Goal: Communication & Community: Answer question/provide support

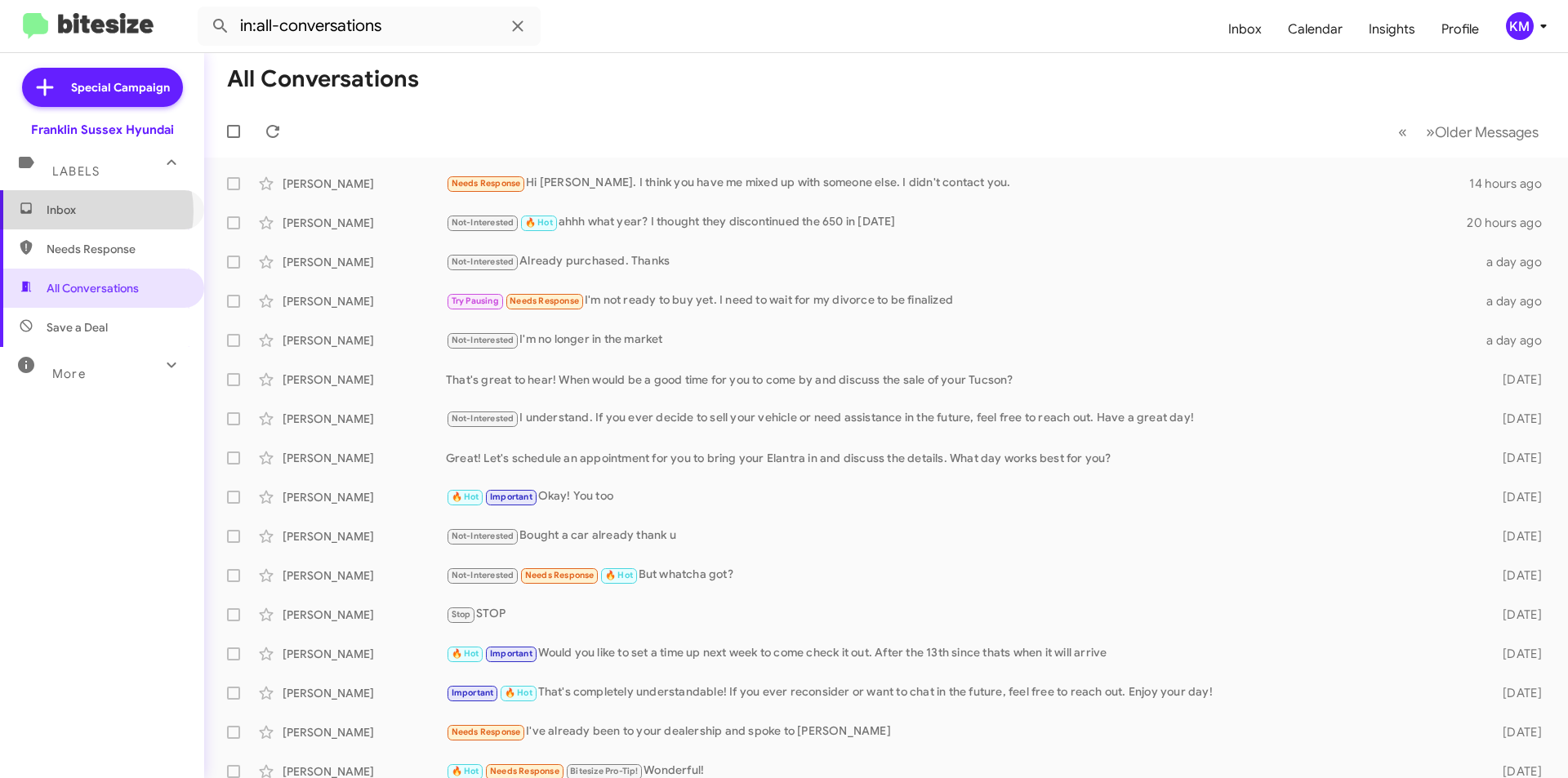
click at [82, 211] on span "Inbox" at bounding box center [116, 210] width 139 height 17
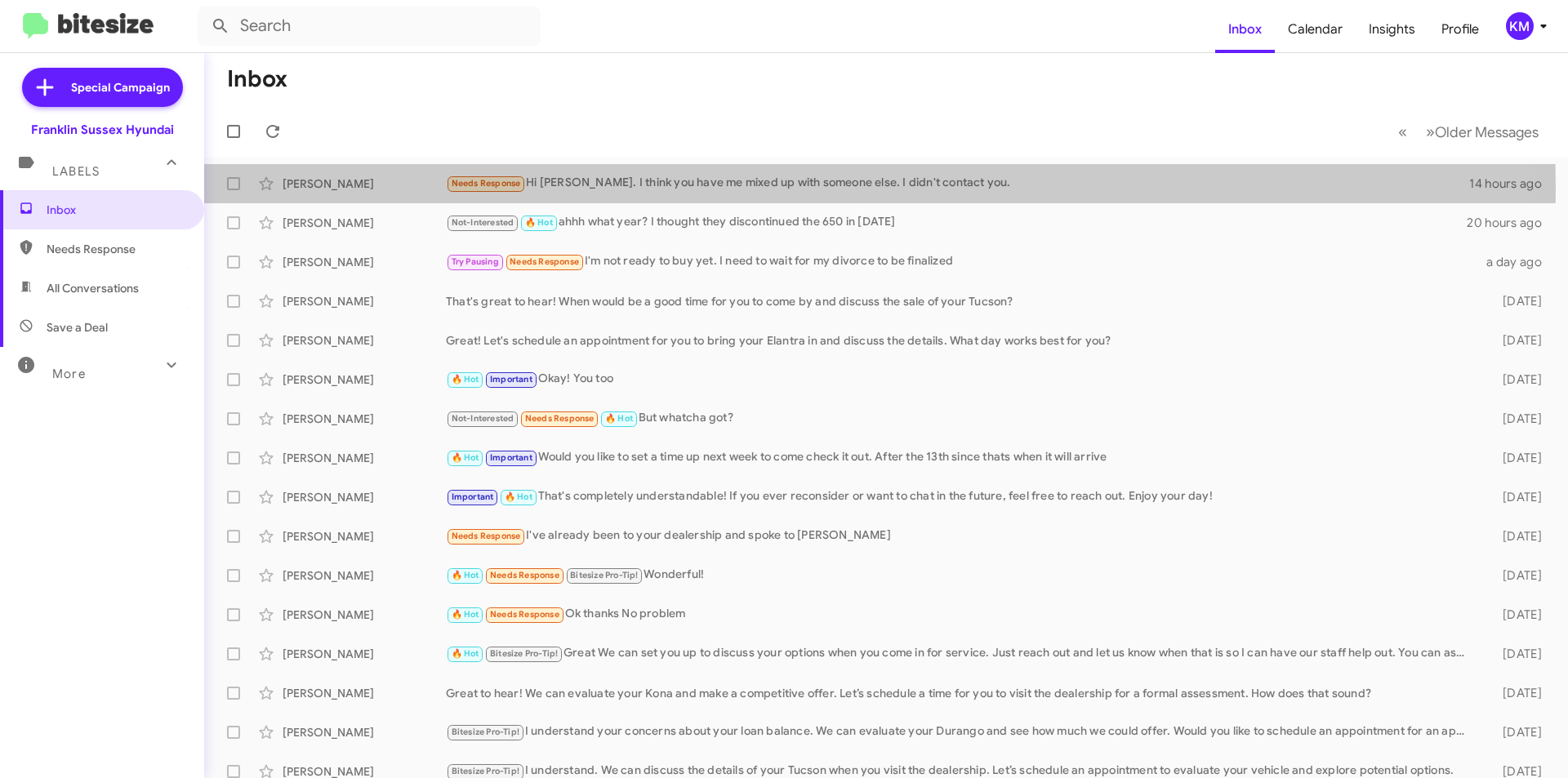
click at [401, 188] on div "[PERSON_NAME]" at bounding box center [364, 183] width 163 height 17
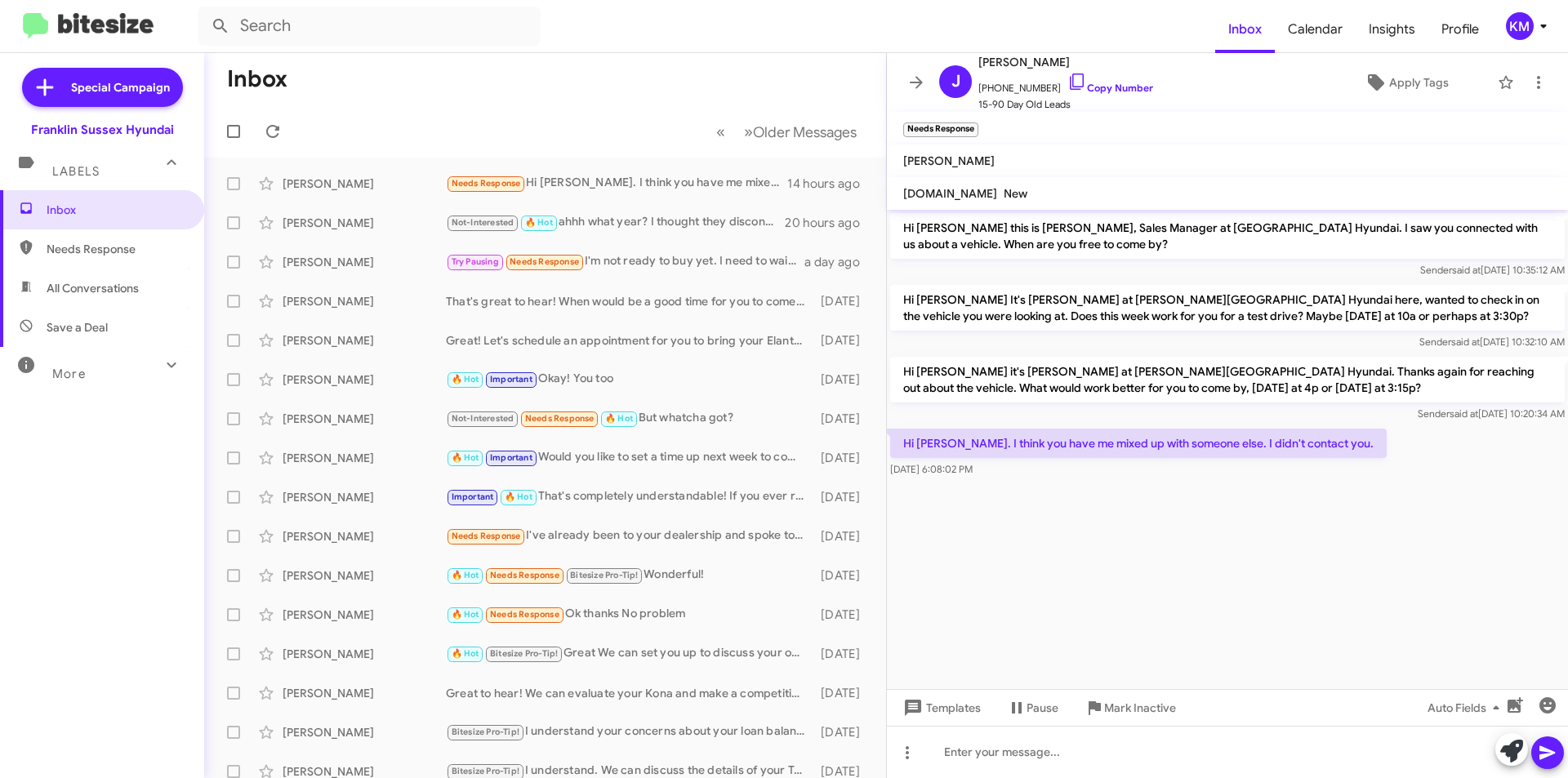
drag, startPoint x: 1090, startPoint y: 63, endPoint x: 1043, endPoint y: 65, distance: 47.0
click at [1043, 65] on span "[PERSON_NAME]" at bounding box center [1065, 61] width 174 height 19
copy span "Osborne"
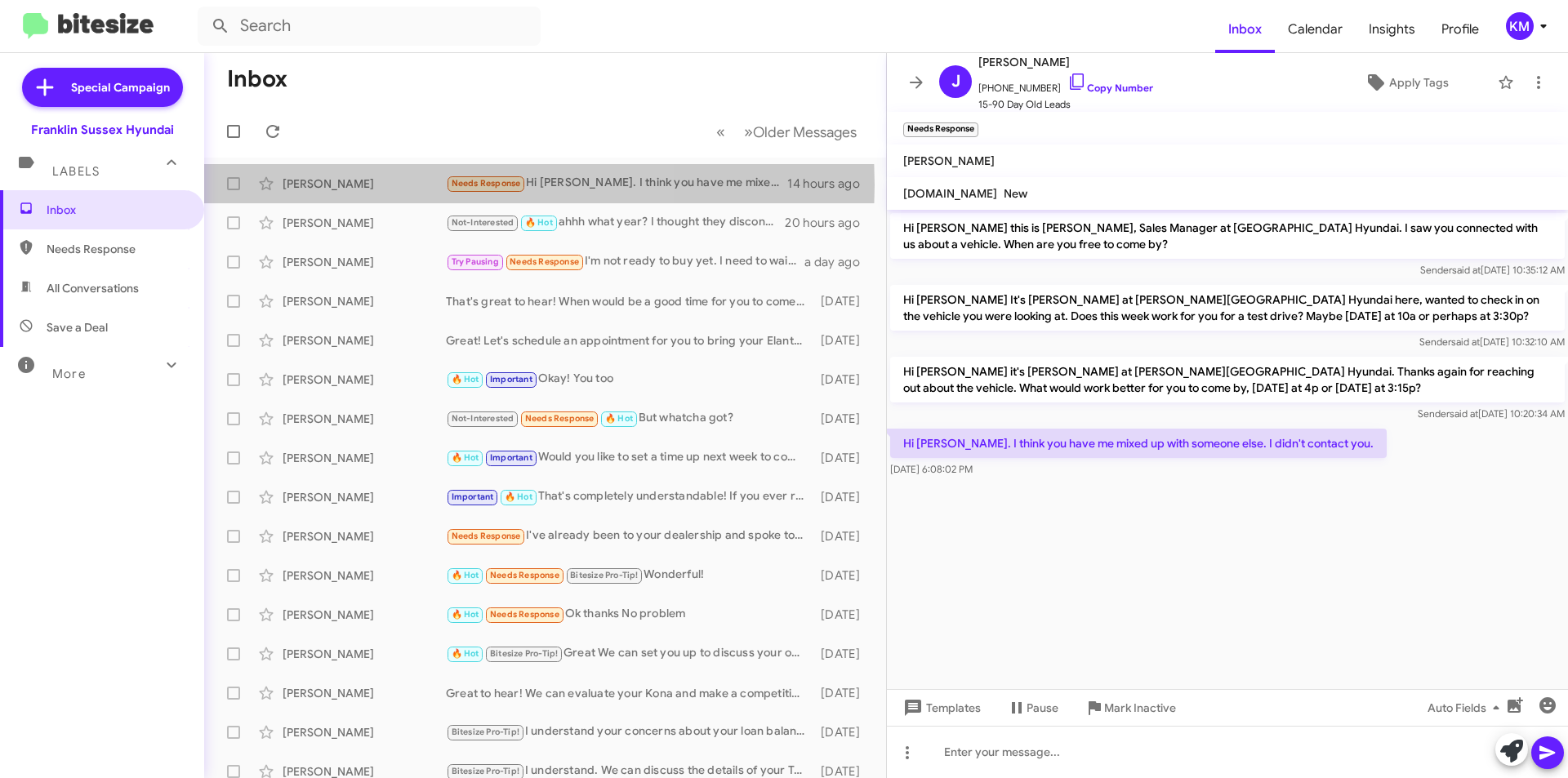
click at [358, 184] on div "[PERSON_NAME]" at bounding box center [364, 183] width 163 height 17
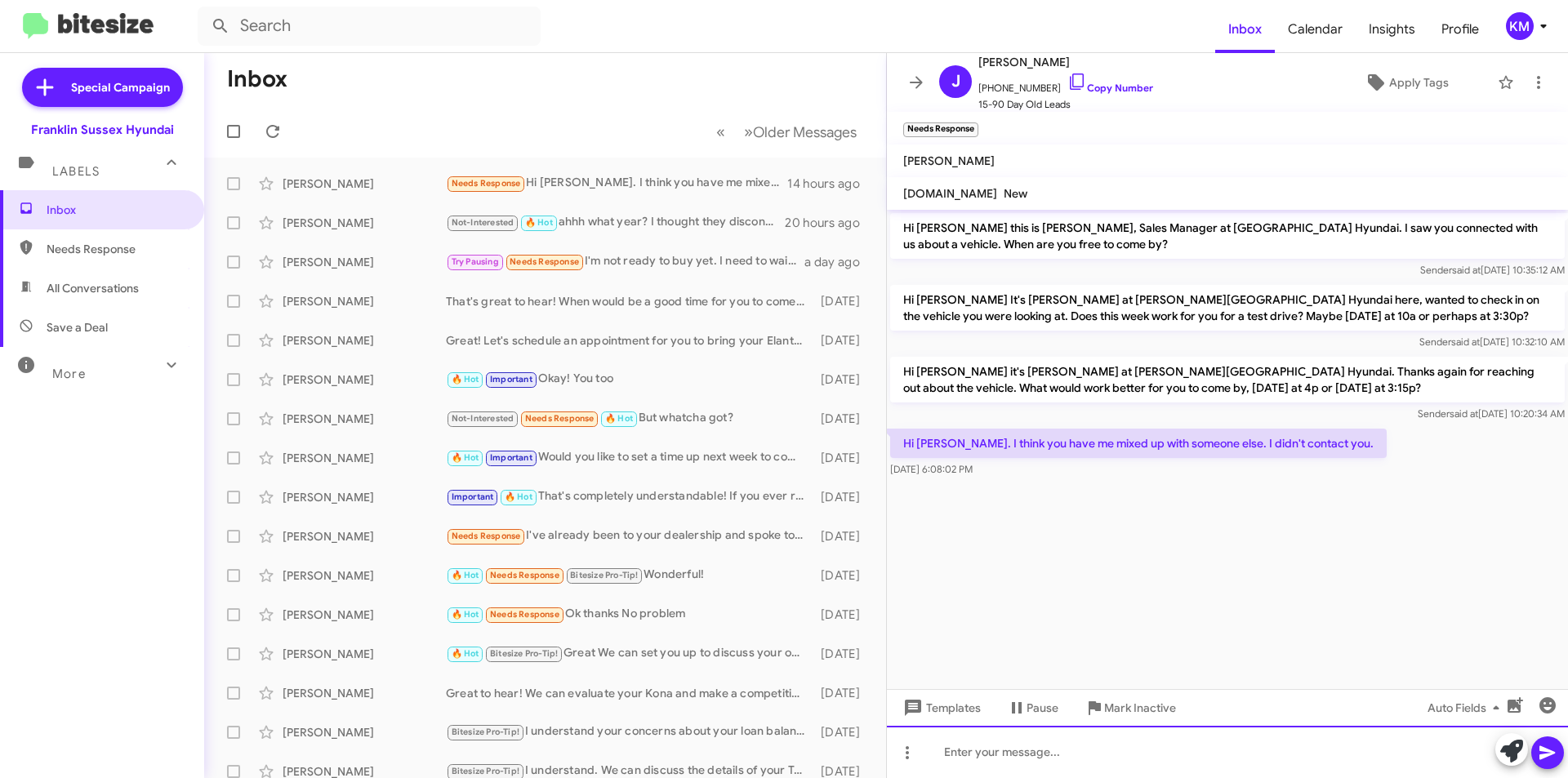
click at [1057, 755] on div at bounding box center [1227, 751] width 681 height 52
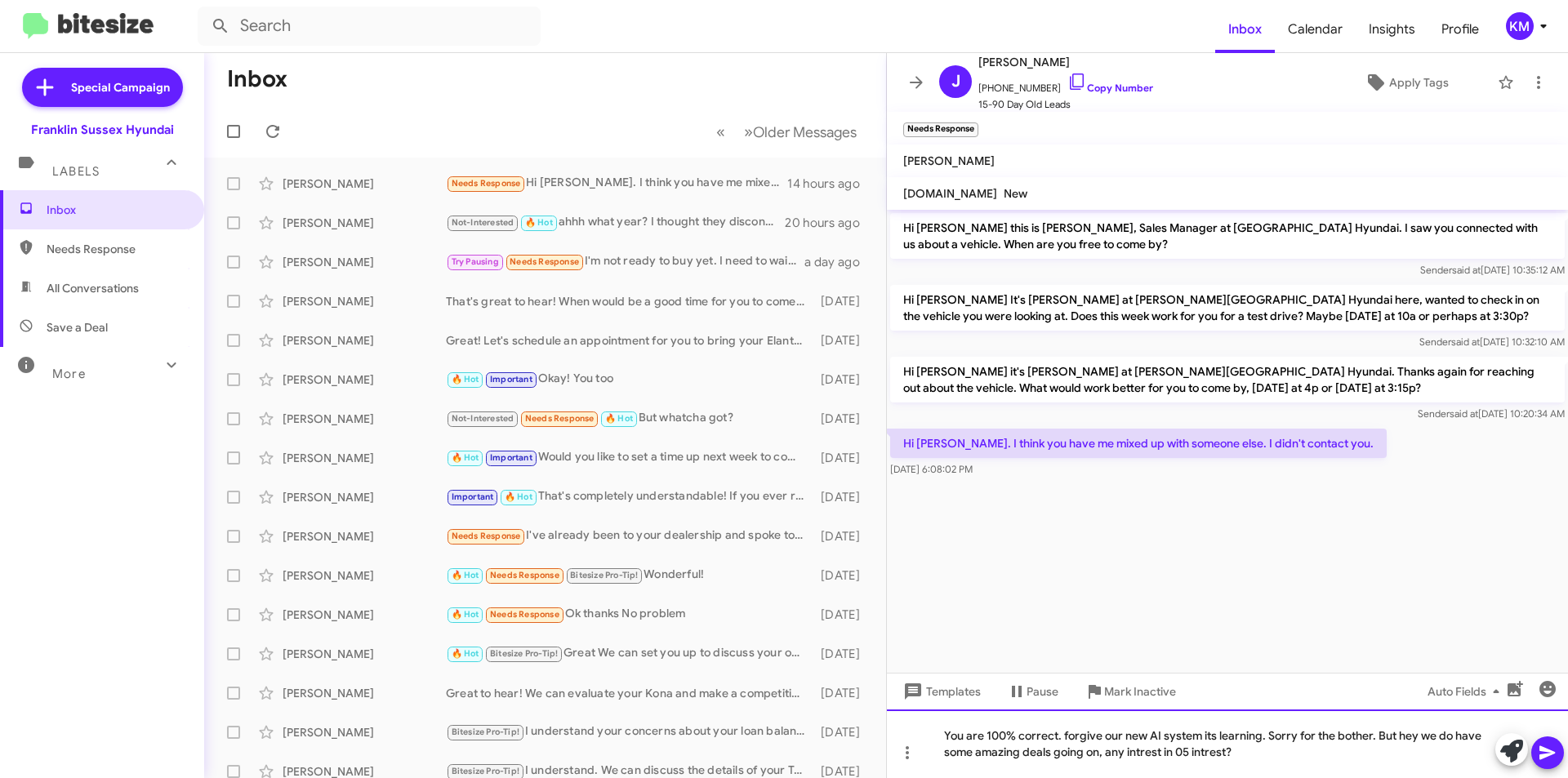
click at [1143, 750] on div "You are 100% correct. forgive our new AI system its learning. Sorry for the bot…" at bounding box center [1227, 743] width 681 height 69
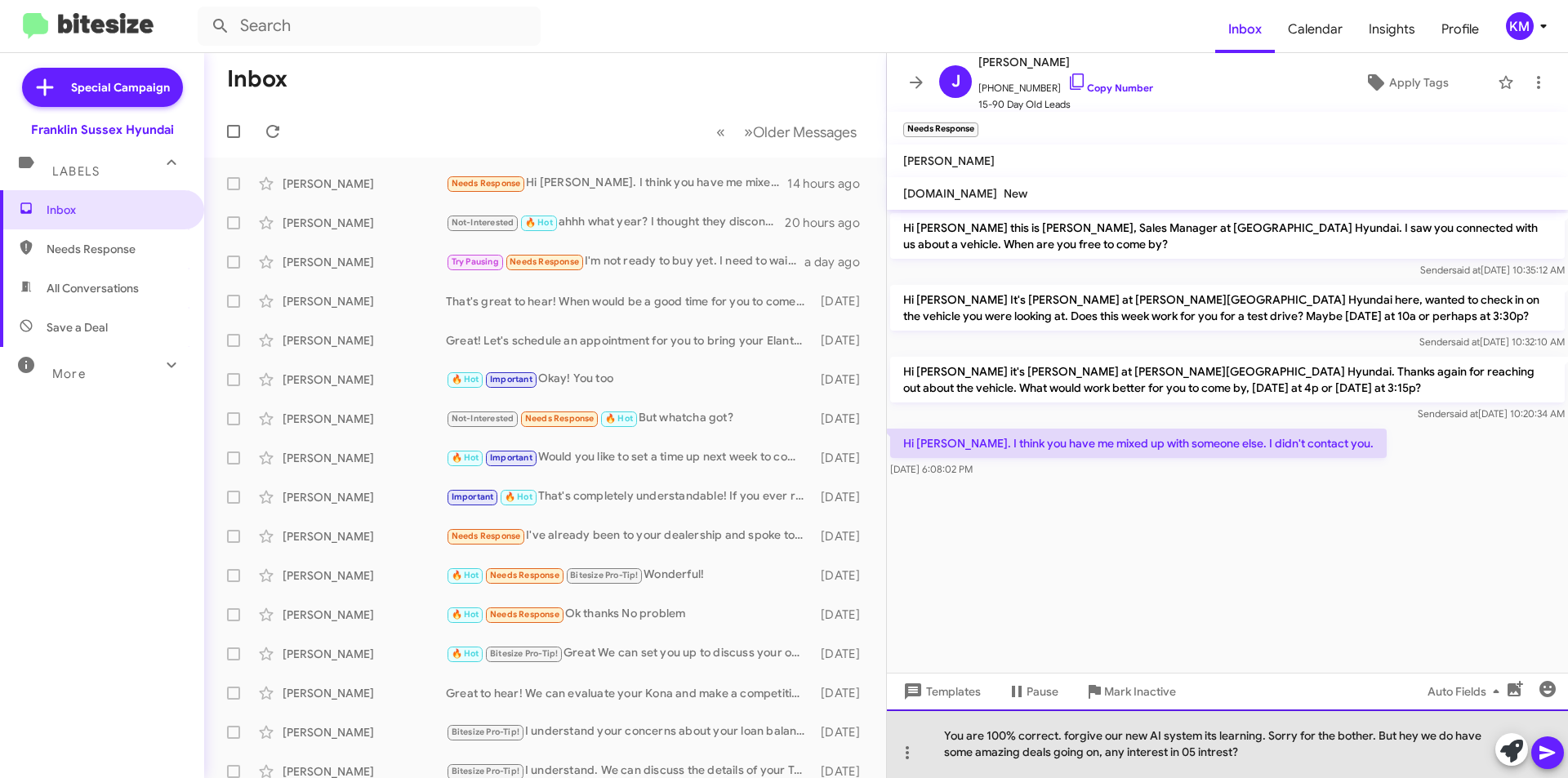
click at [1195, 749] on div "You are 100% correct. forgive our new AI system its learning. Sorry for the bot…" at bounding box center [1227, 743] width 681 height 69
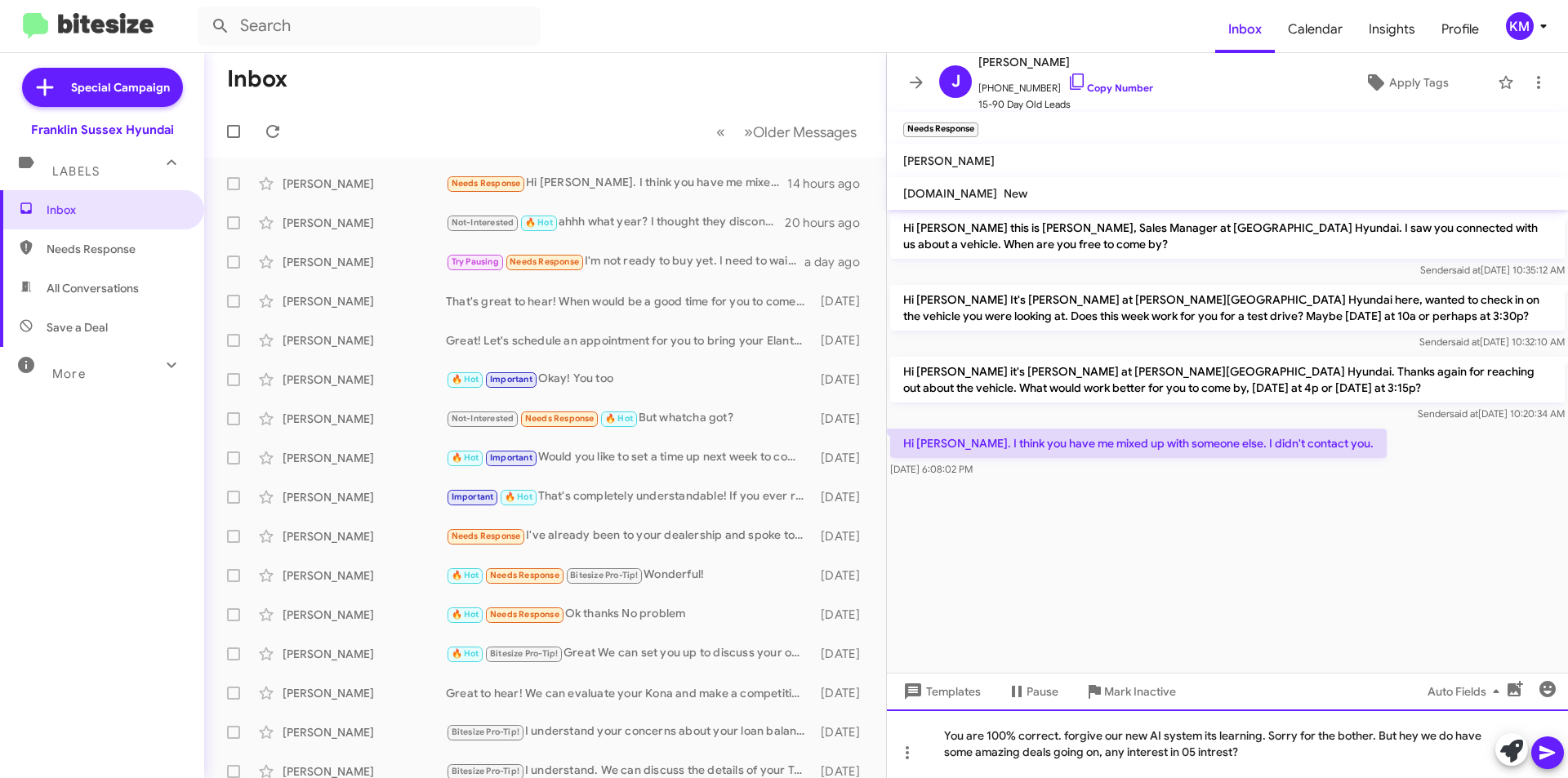
click at [1205, 756] on div "You are 100% correct. forgive our new AI system its learning. Sorry for the bot…" at bounding box center [1227, 743] width 681 height 69
click at [1547, 751] on icon at bounding box center [1546, 752] width 16 height 14
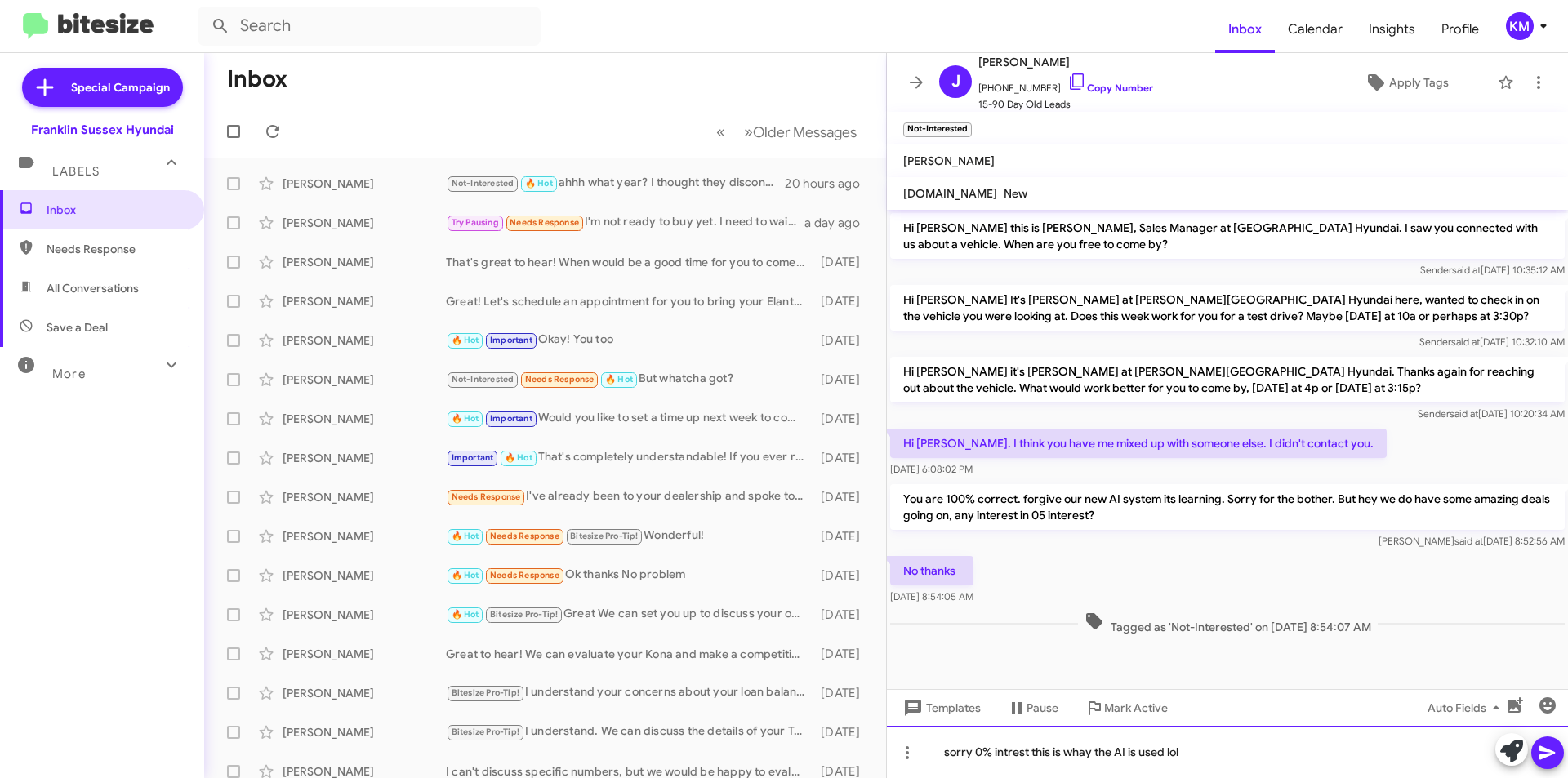
click at [1082, 748] on div "sorry 0% intrest this is whay the AI is used lol" at bounding box center [1227, 751] width 681 height 52
click at [1018, 750] on div "sorry 0% intrest this is why the AI is used lol" at bounding box center [1227, 751] width 681 height 52
click at [1204, 751] on div "sorry 0% interest this is why the AI is used lol" at bounding box center [1227, 751] width 681 height 52
click at [1553, 750] on icon at bounding box center [1547, 751] width 19 height 19
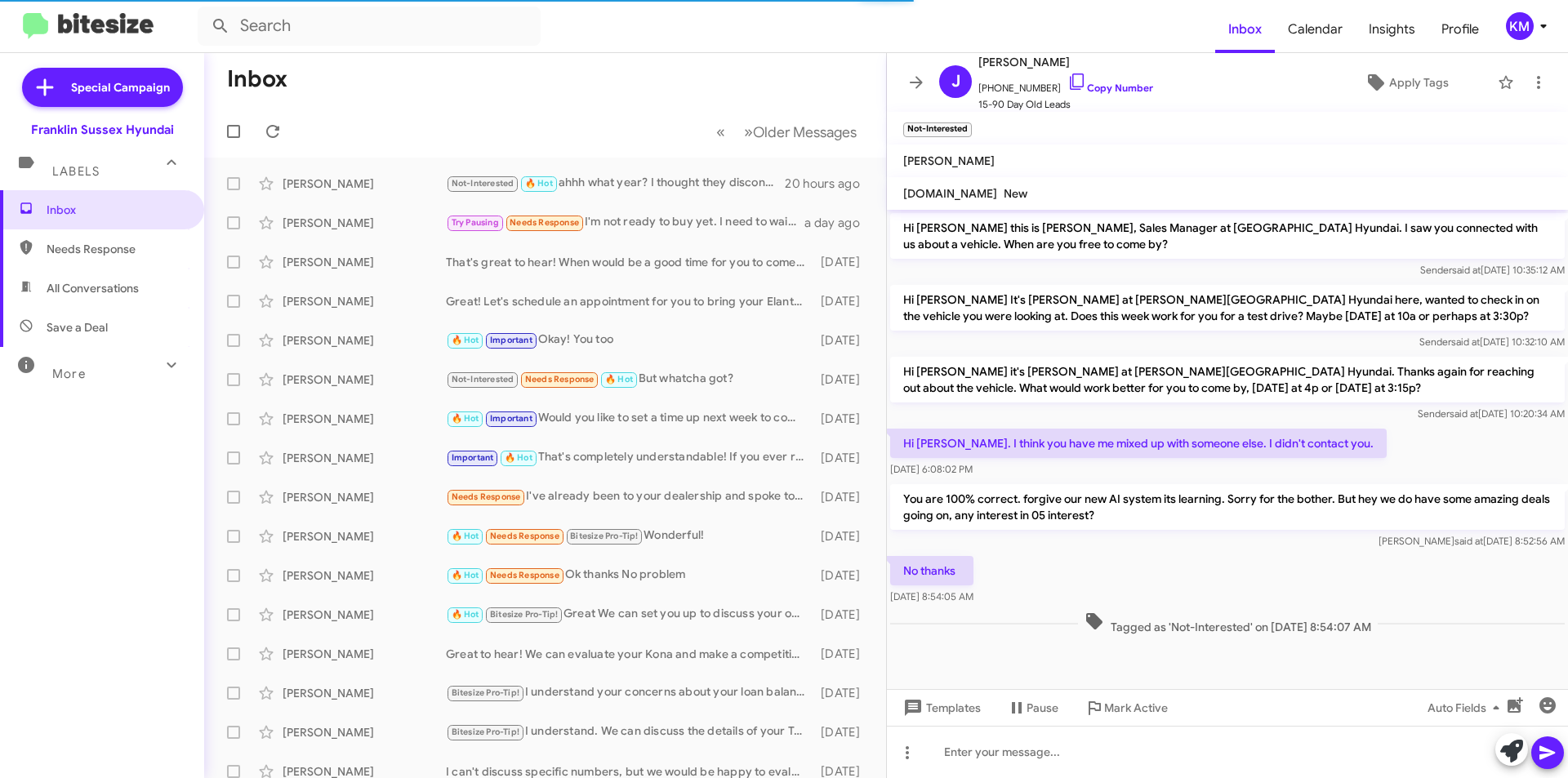
click at [1097, 553] on div "No thanks Oct 11, 2025, 8:54:05 AM" at bounding box center [1227, 580] width 681 height 55
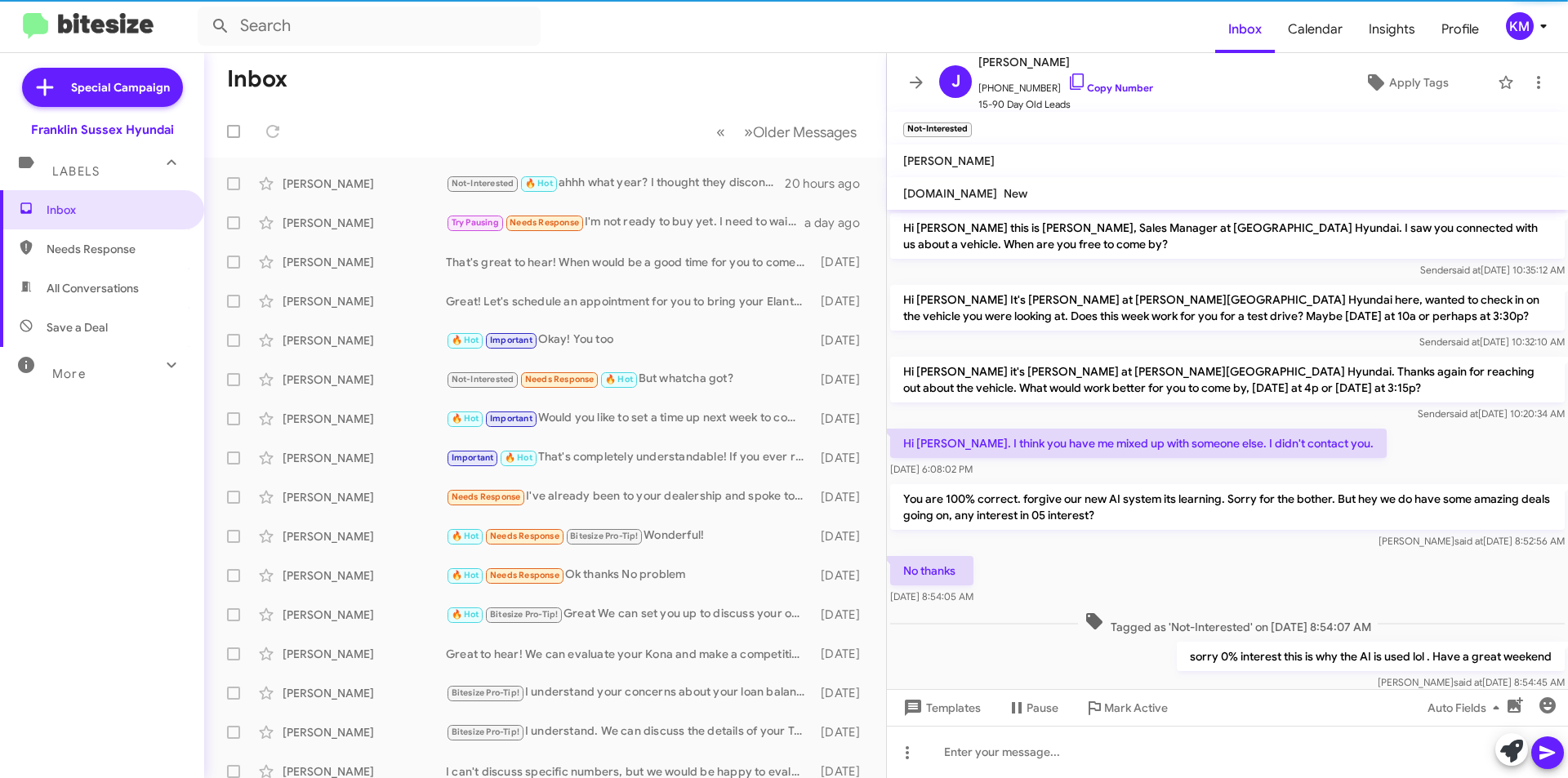
scroll to position [38, 0]
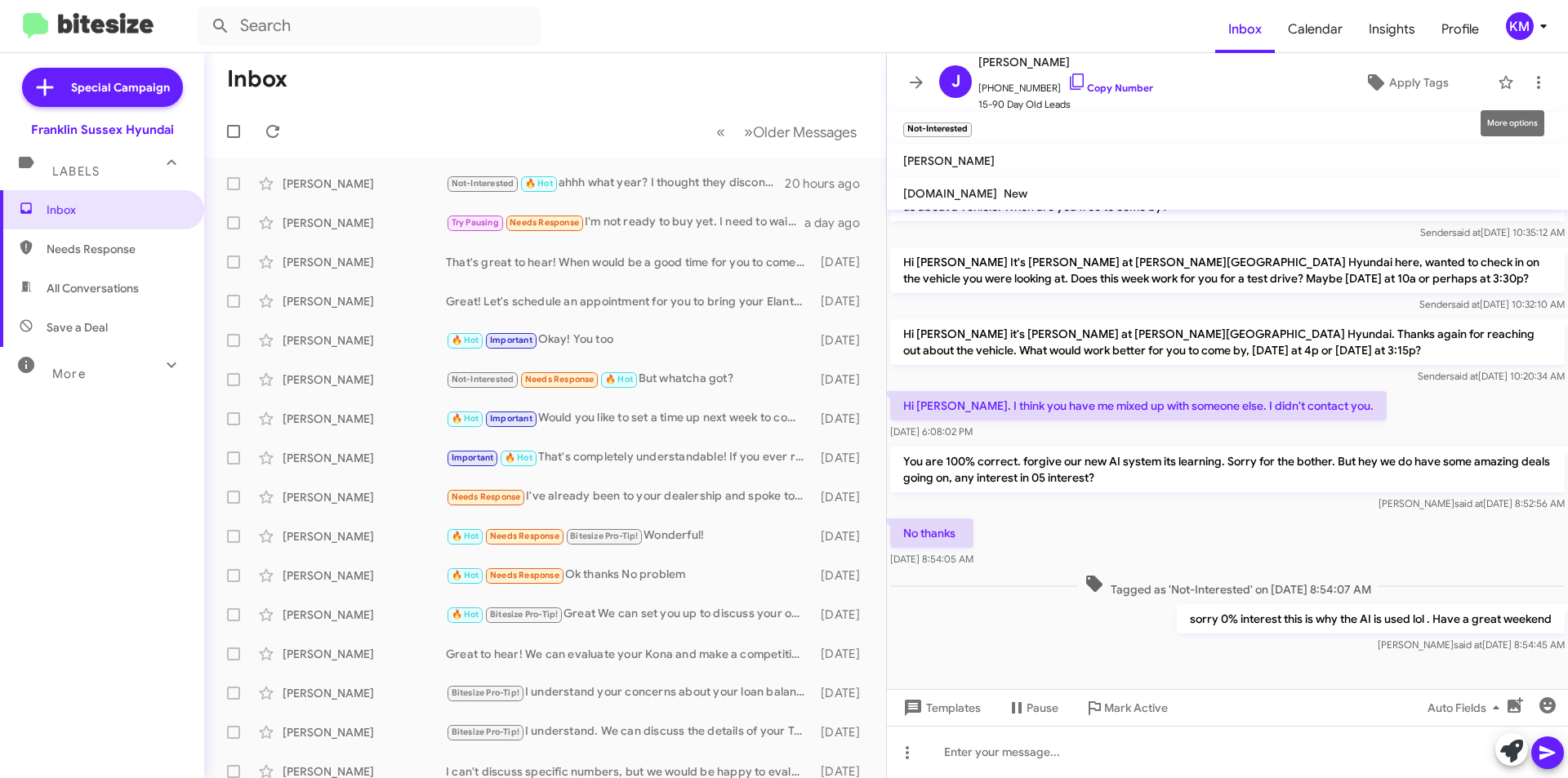
click at [1529, 84] on icon at bounding box center [1538, 82] width 19 height 19
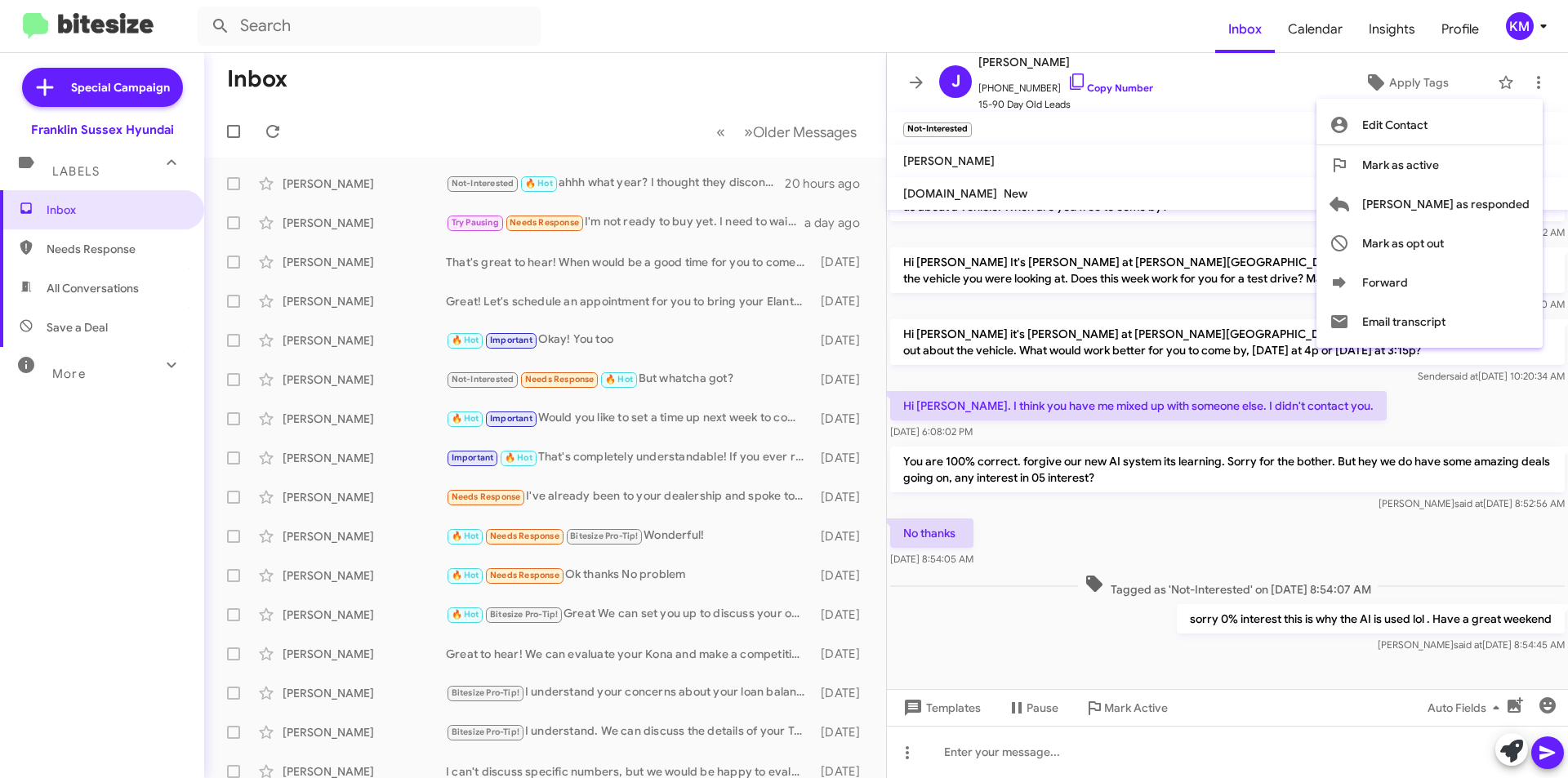
click at [1450, 206] on span "Mark as responded" at bounding box center [1445, 204] width 167 height 39
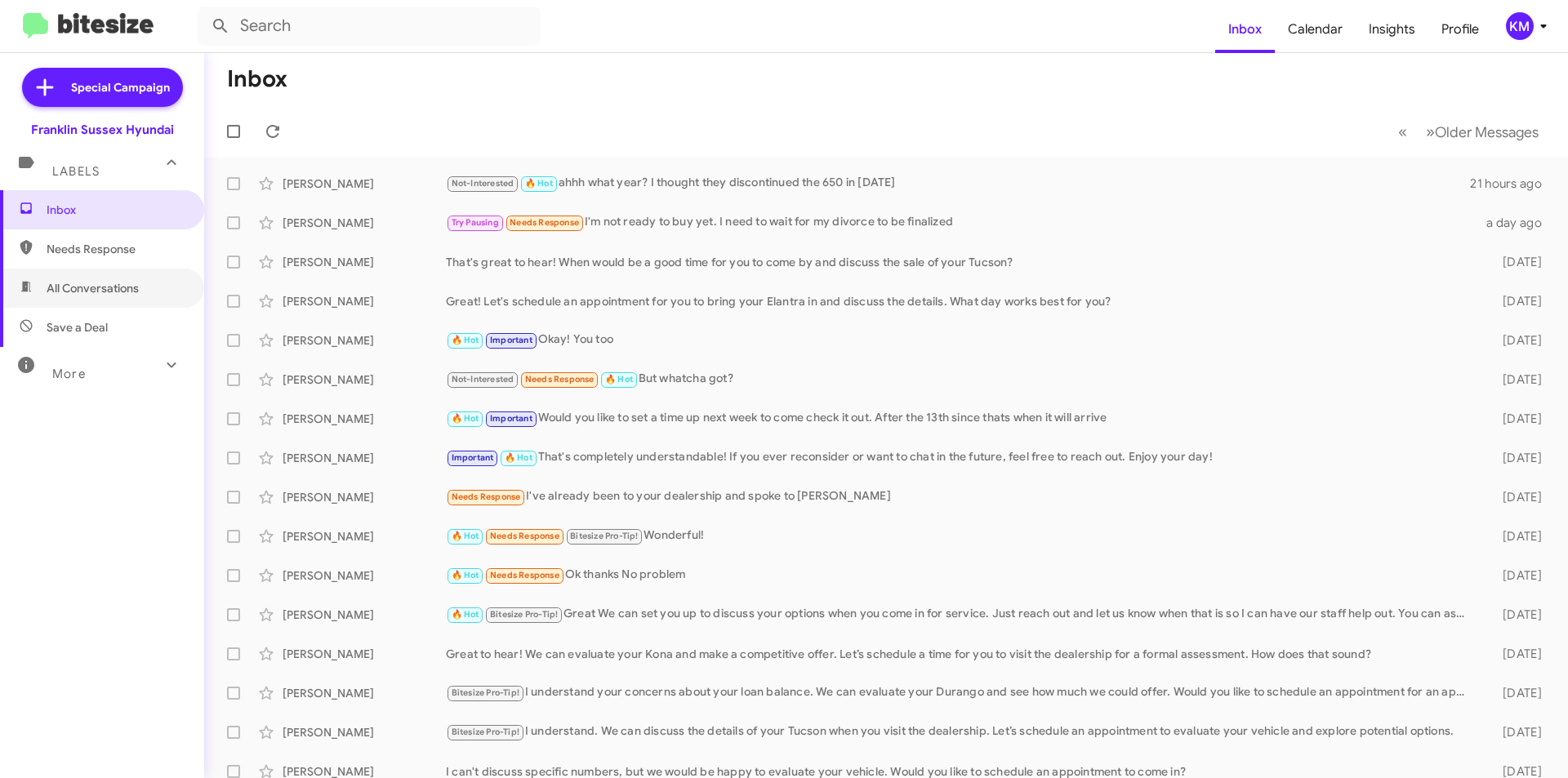
click at [118, 293] on span "All Conversations" at bounding box center [93, 288] width 92 height 17
type input "in:all-conversations"
